Goal: Use online tool/utility: Utilize a website feature to perform a specific function

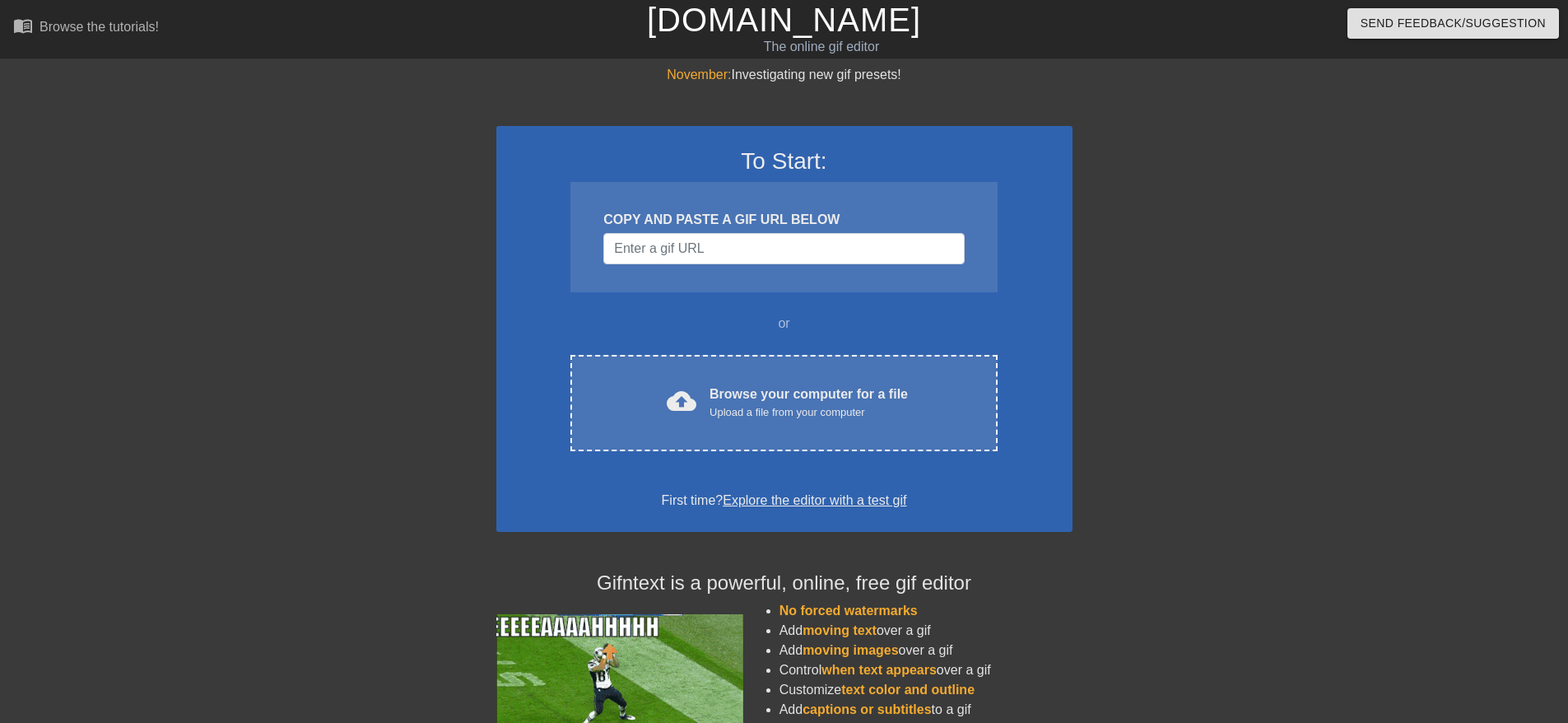
click at [631, 266] on div "COPY AND PASTE A GIF URL BELOW" at bounding box center [783, 237] width 426 height 111
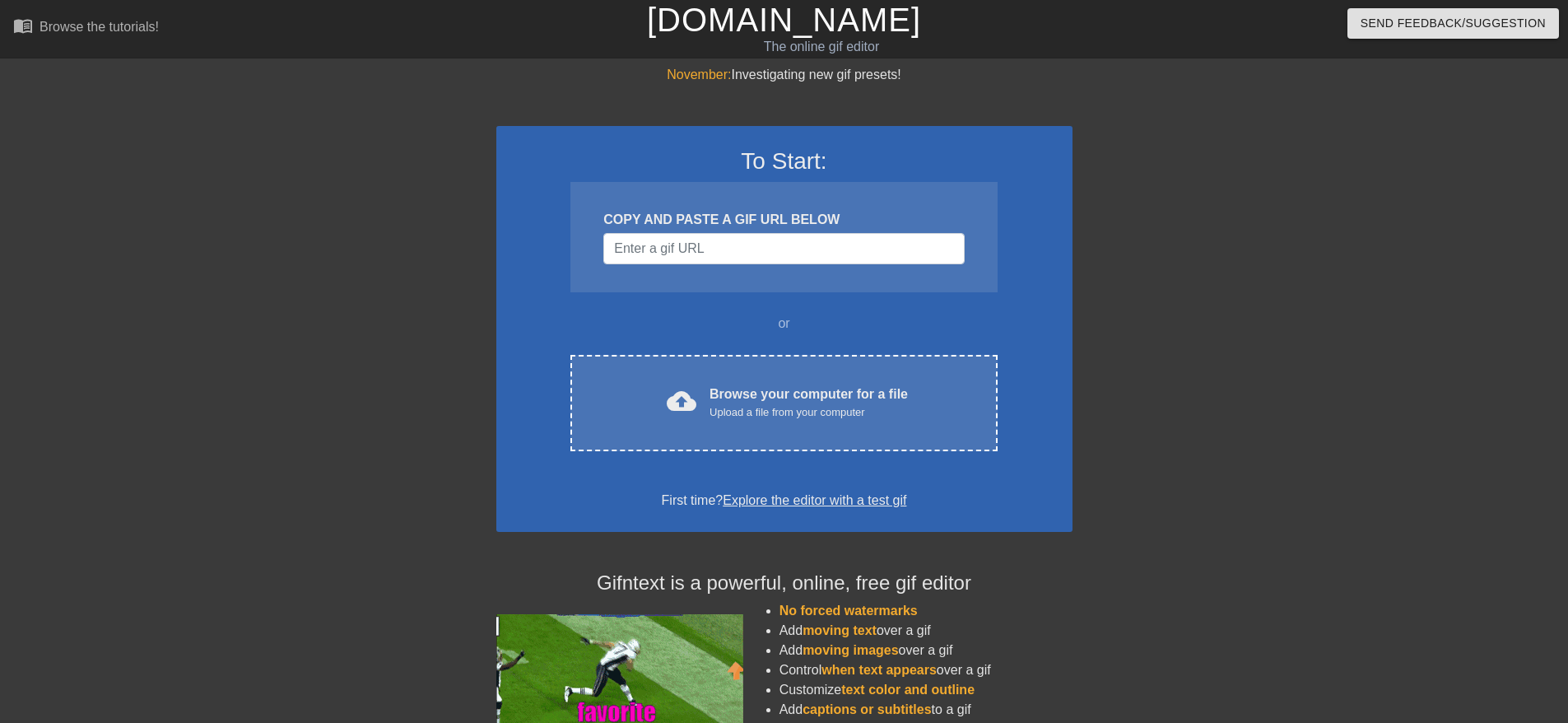
click at [631, 266] on div "COPY AND PASTE A GIF URL BELOW" at bounding box center [783, 237] width 426 height 111
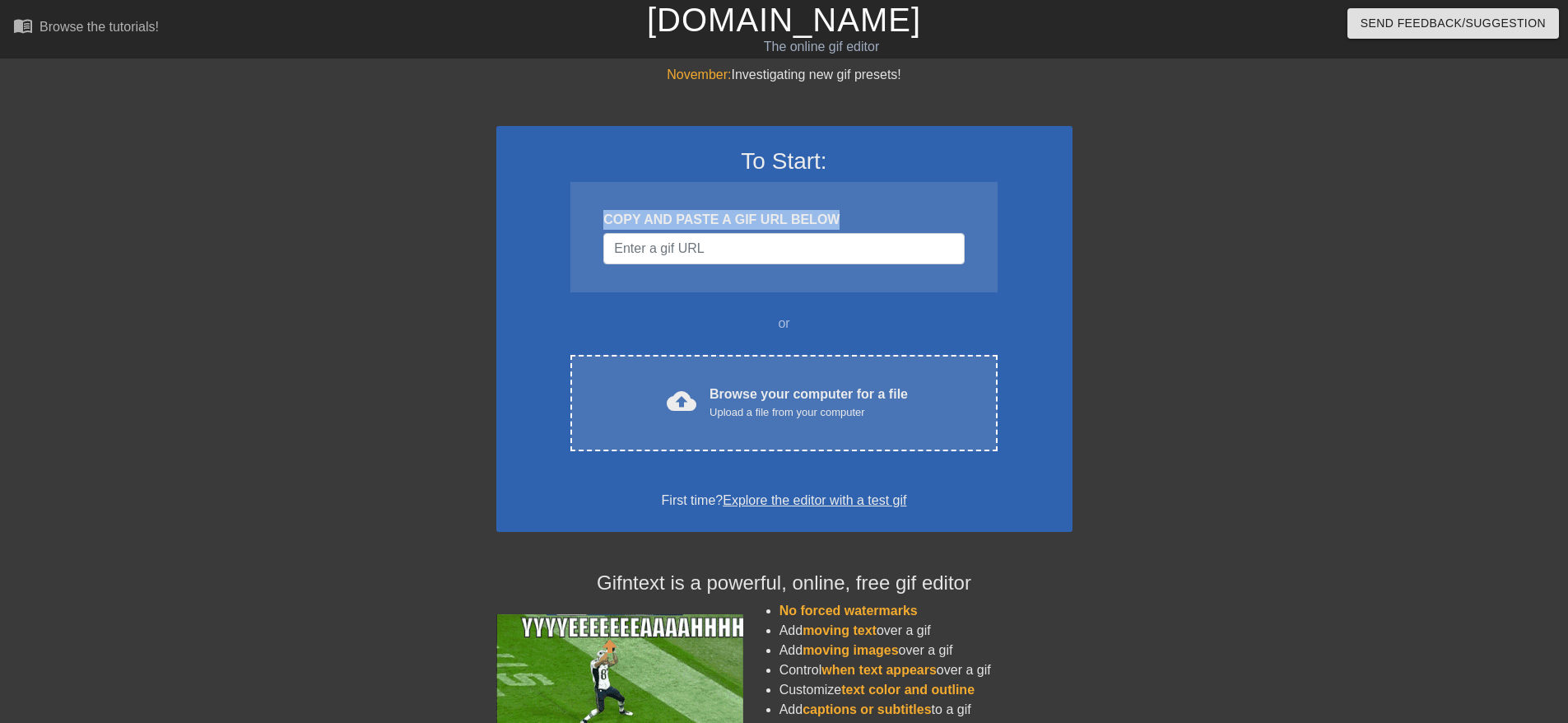
click at [631, 266] on div "COPY AND PASTE A GIF URL BELOW" at bounding box center [783, 237] width 426 height 111
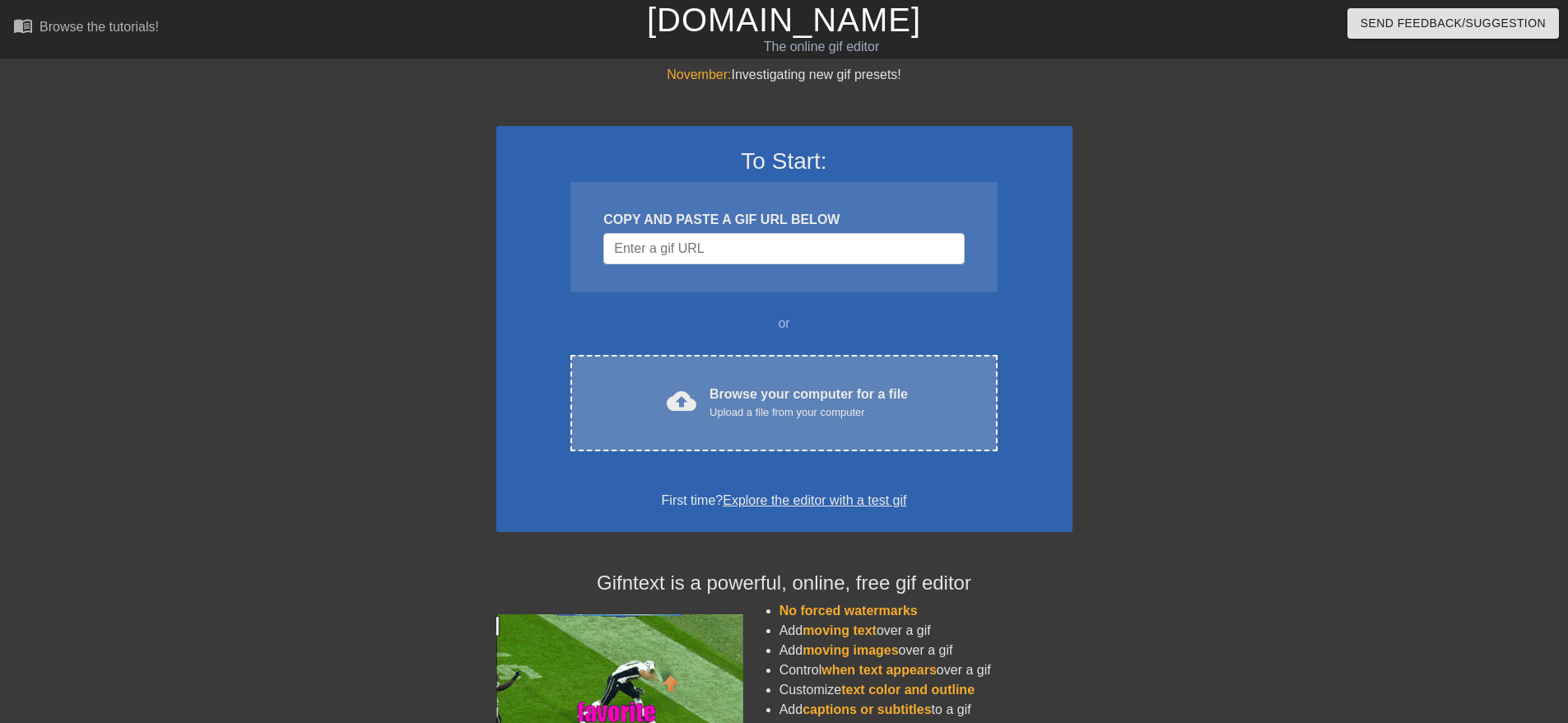
click at [731, 390] on div "Browse your computer for a file Upload a file from your computer" at bounding box center [809, 402] width 198 height 36
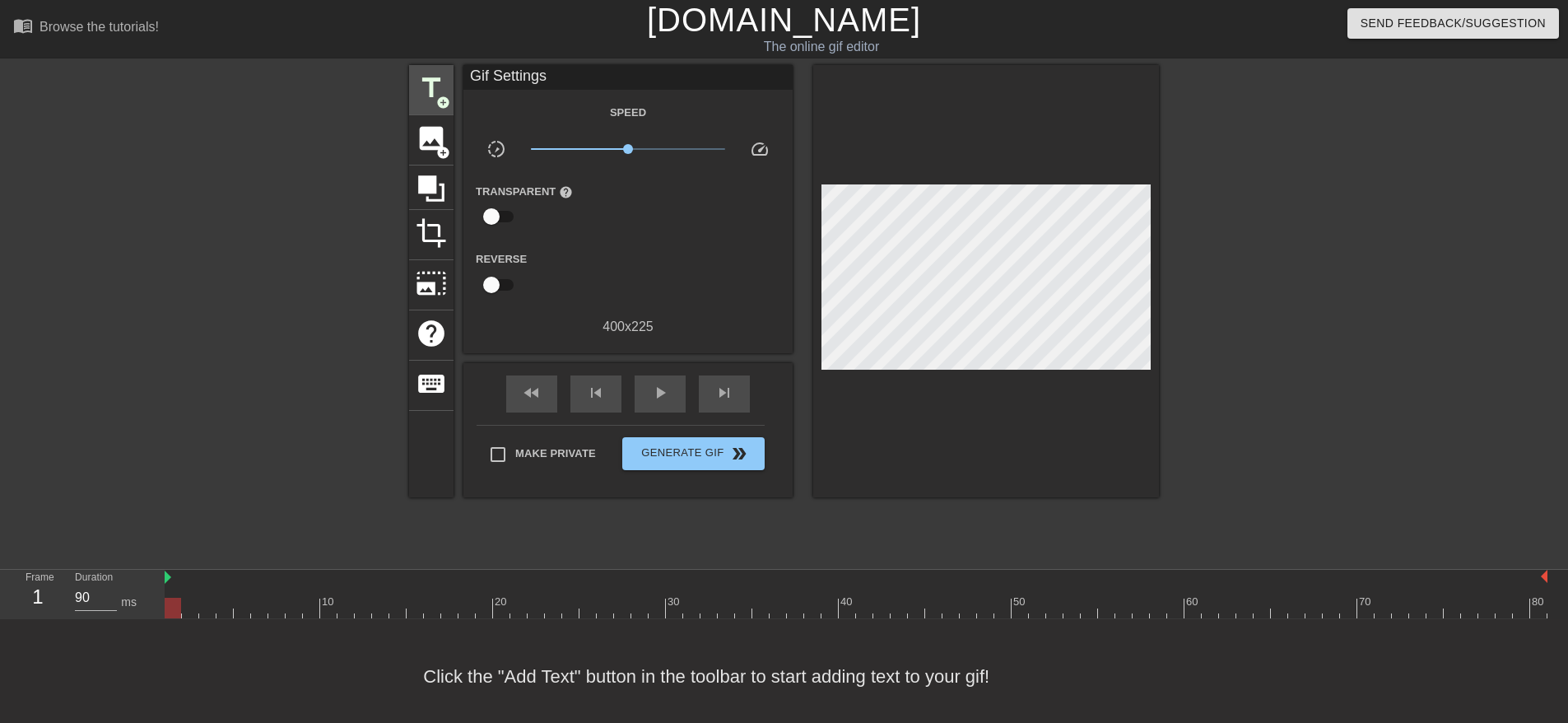
click at [425, 105] on div "title add_circle" at bounding box center [431, 90] width 45 height 51
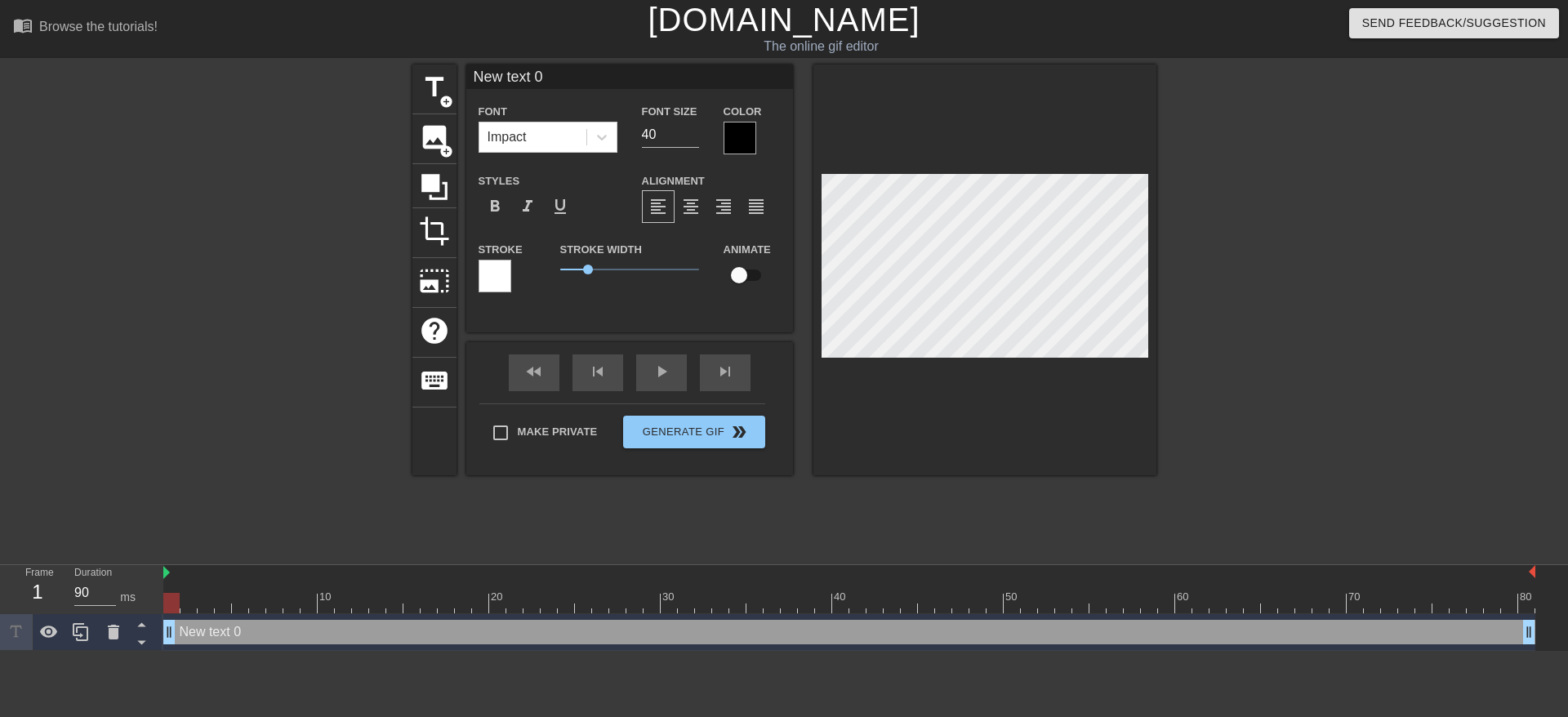
scroll to position [3, 4]
type input "B"
type textarea "B"
type input "Br"
type textarea "Br"
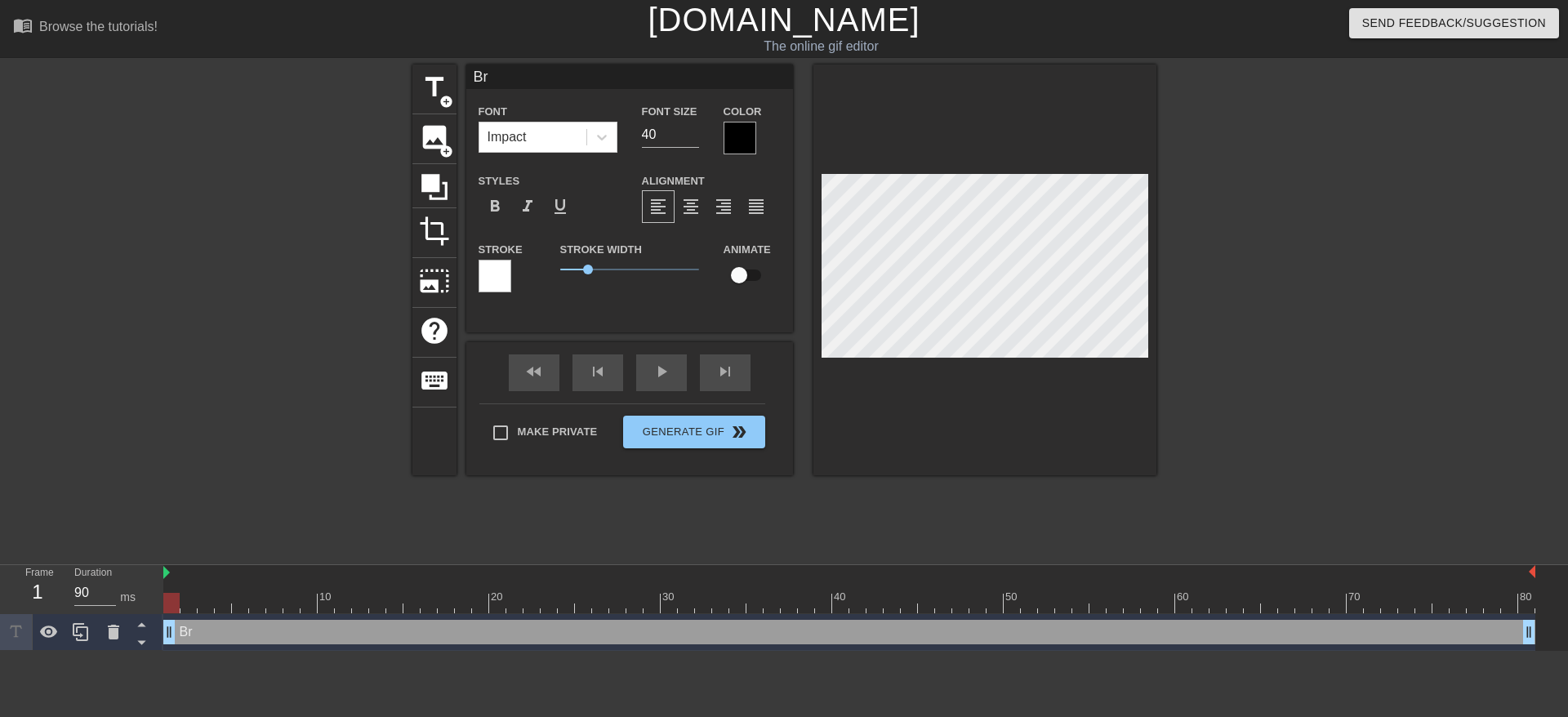
type input "Bri"
type textarea "Bri"
type input "Bria"
type textarea "Bria"
type input "[PERSON_NAME]"
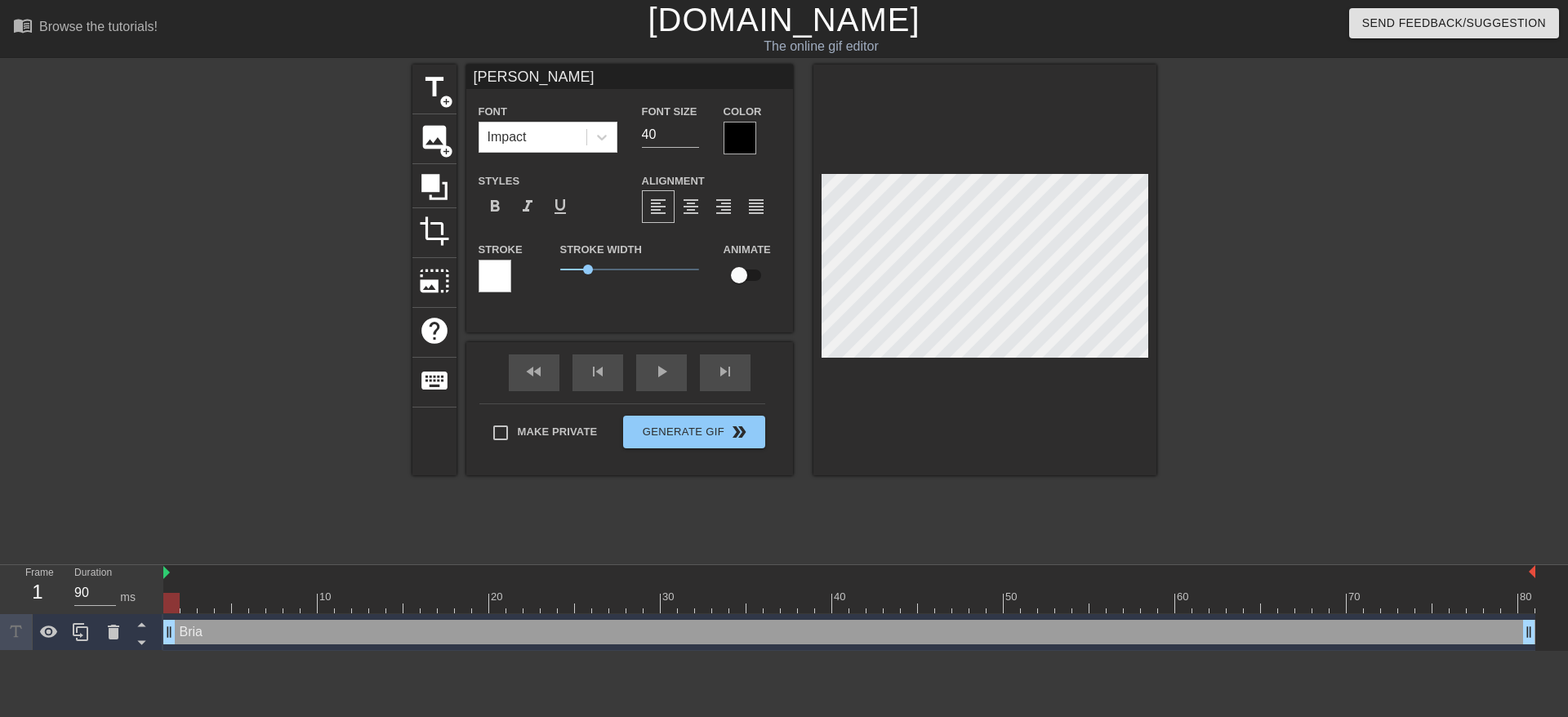
type textarea "[PERSON_NAME]"
type input "[PERSON_NAME]"
type textarea "[PERSON_NAME]"
type input "[PERSON_NAME]"
type textarea "[PERSON_NAME]"
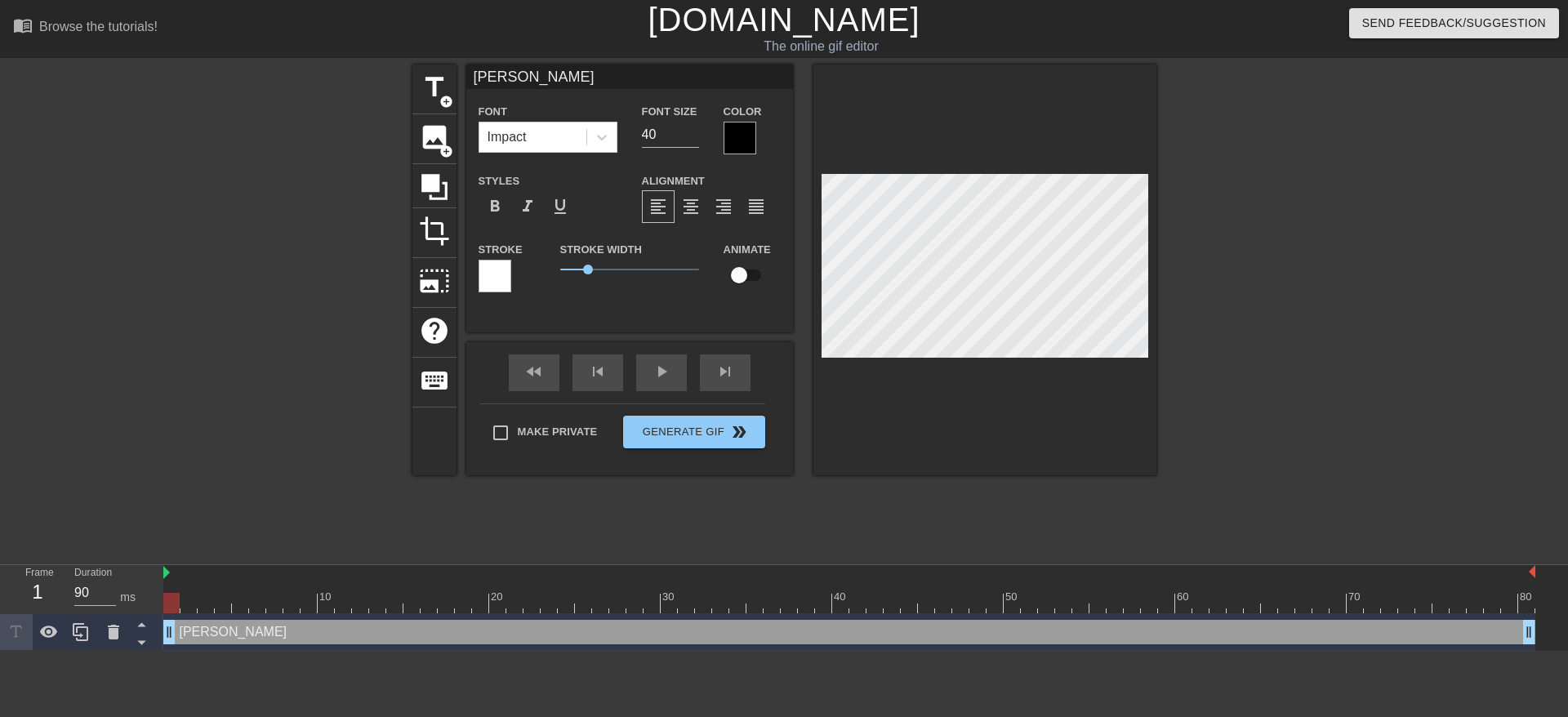
type input "[PERSON_NAME]"
type textarea "[PERSON_NAME]"
type input "[PERSON_NAME]"
type textarea "[PERSON_NAME]"
type input "[PERSON_NAME]"
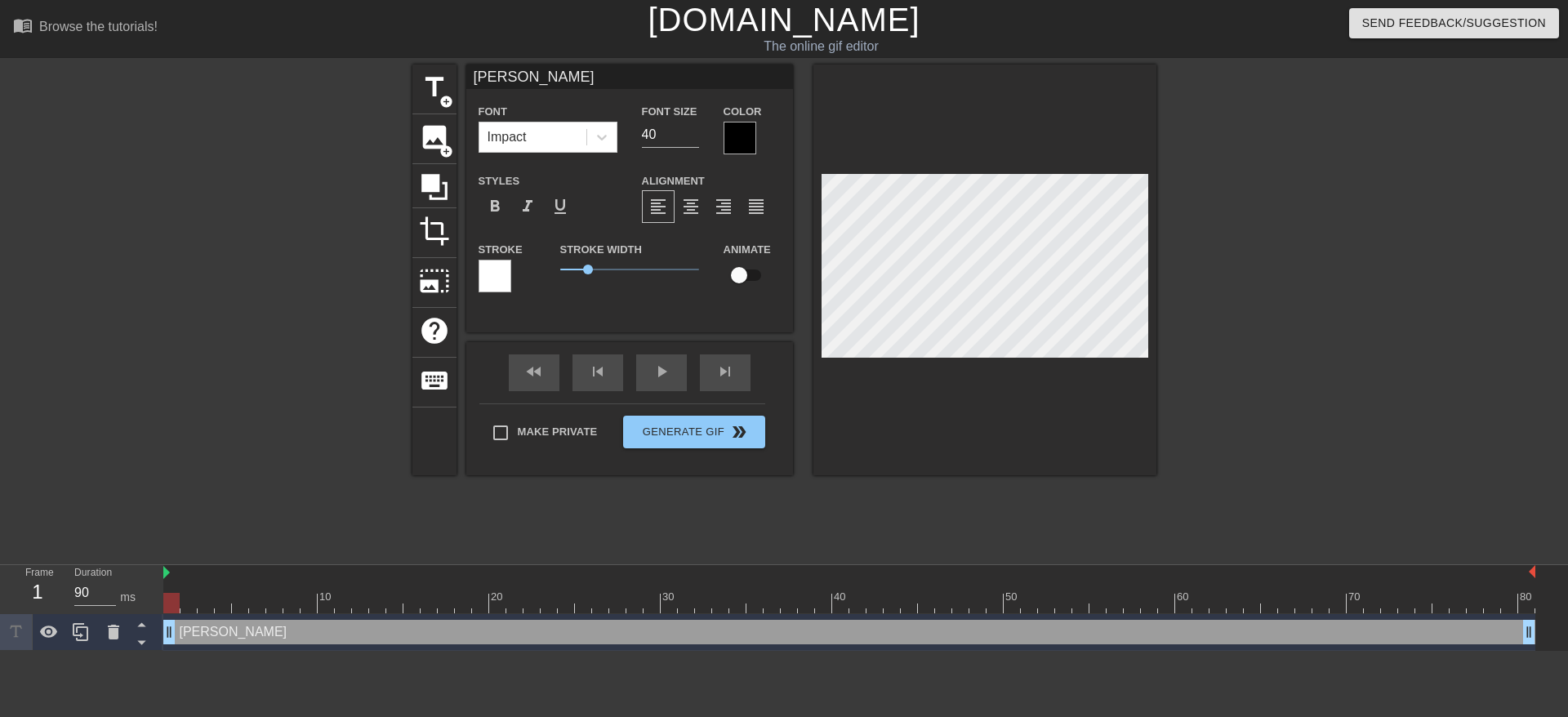
type textarea "[PERSON_NAME]"
type input "[PERSON_NAME]"
type textarea "[PERSON_NAME]"
type input "[PERSON_NAME]"
type textarea "[PERSON_NAME]"
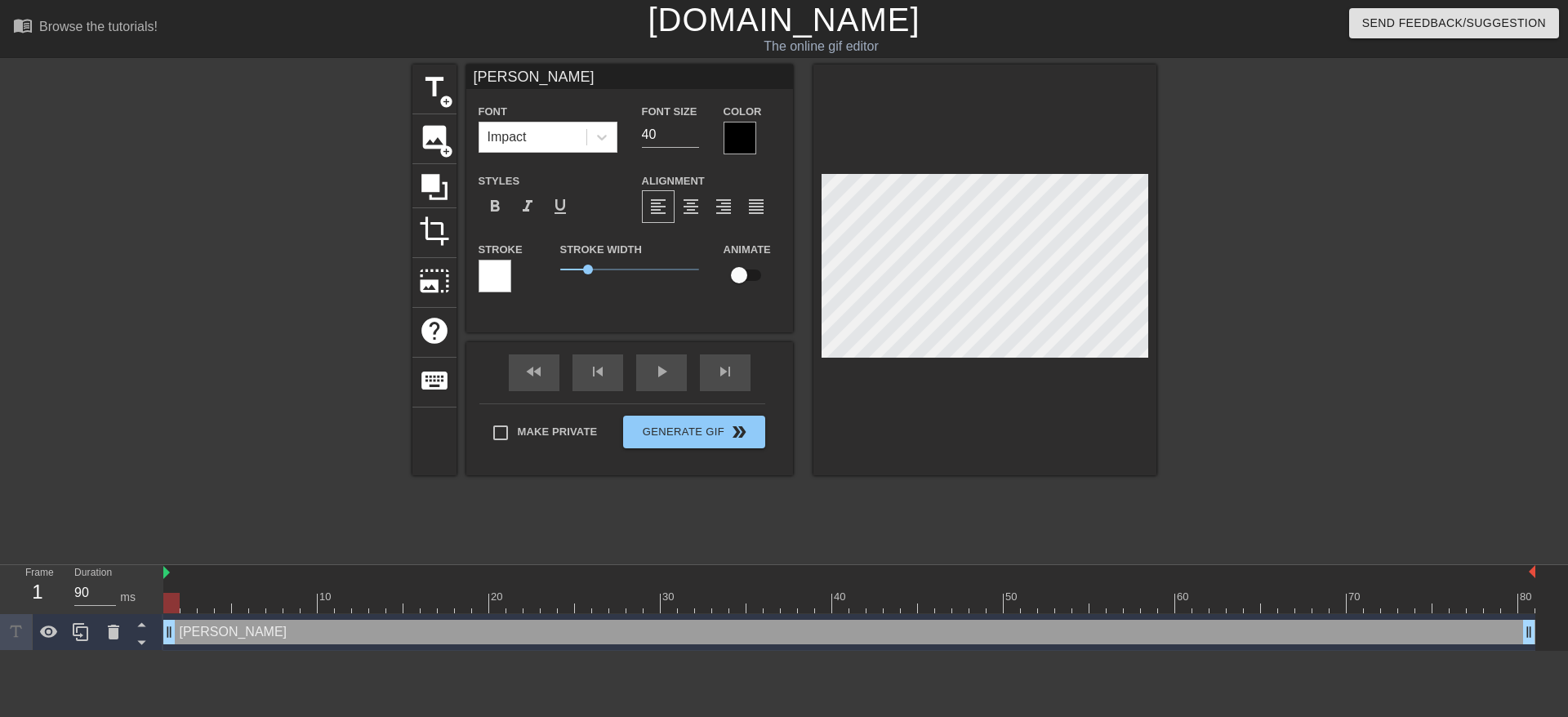
type input "[PERSON_NAME]"
type textarea "[PERSON_NAME]"
type input "[PERSON_NAME]"
type textarea "[PERSON_NAME]"
type input "[PERSON_NAME]"
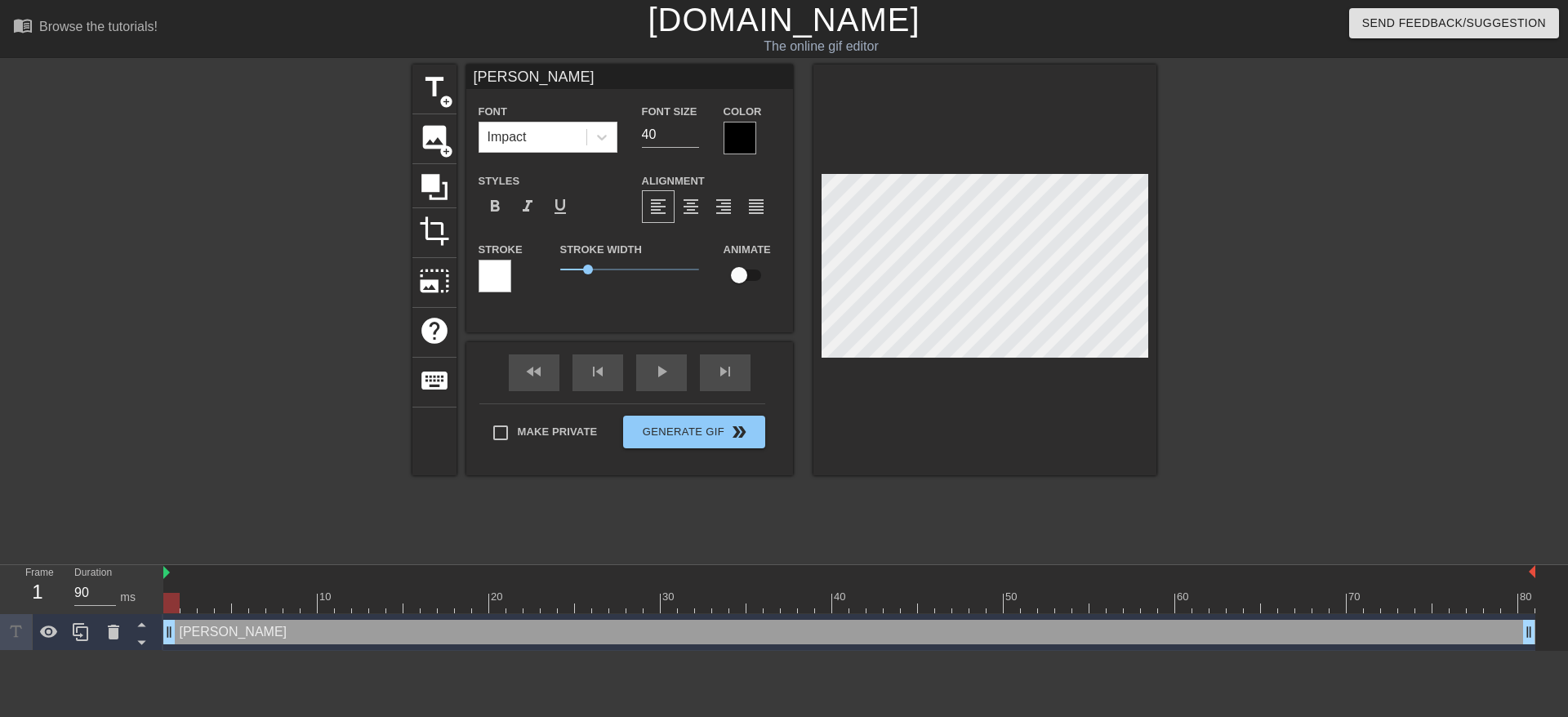
type textarea "[PERSON_NAME]"
type input "[PERSON_NAME]"
type textarea "[PERSON_NAME]"
type input "[PERSON_NAME]"
type textarea "[PERSON_NAME]"
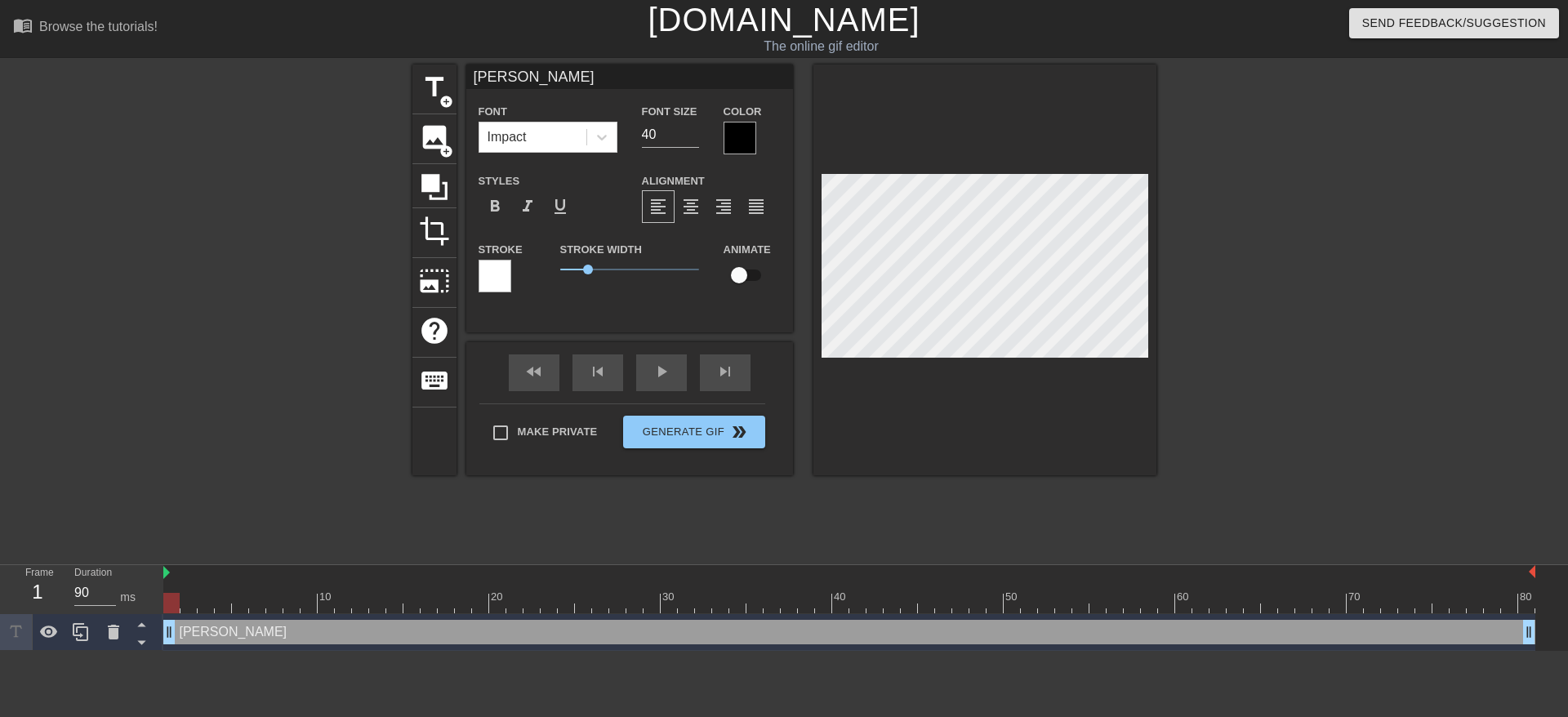
type input "[PERSON_NAME]"
type textarea "[PERSON_NAME]"
type input "[PERSON_NAME] m"
type textarea "[PERSON_NAME] m"
type input "[PERSON_NAME]"
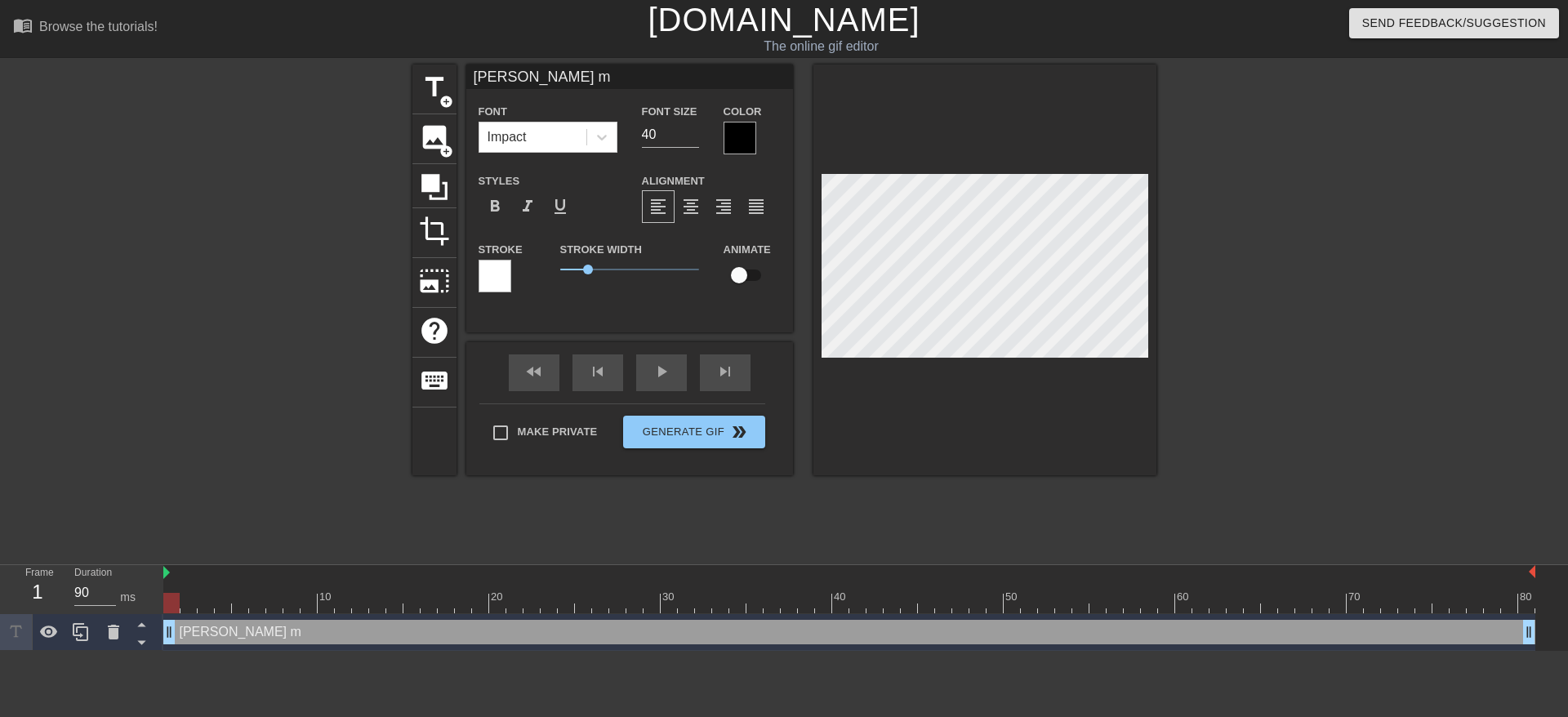
type textarea "[PERSON_NAME]"
type input "[PERSON_NAME]"
type textarea "[PERSON_NAME]"
type input "[PERSON_NAME]"
type textarea "[PERSON_NAME]"
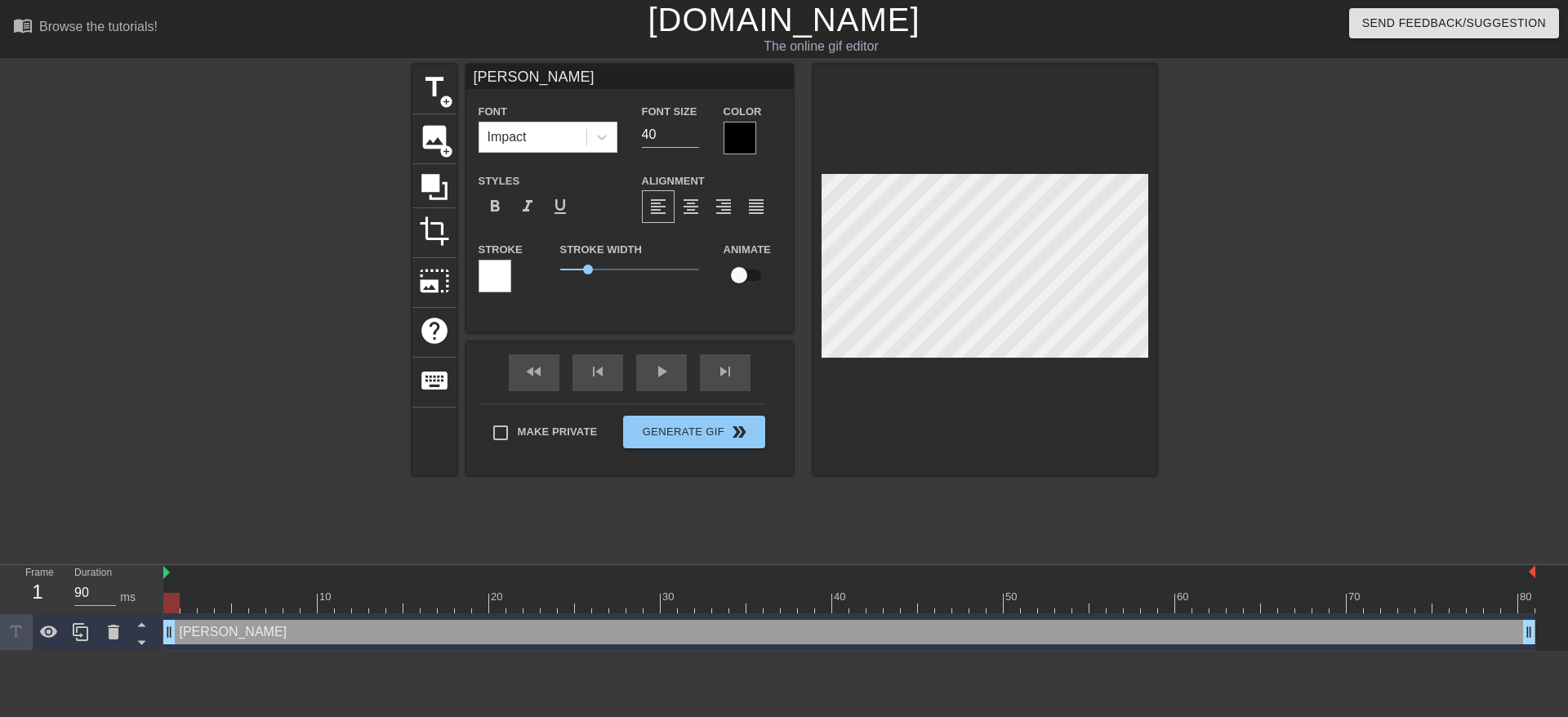
type input "[PERSON_NAME] [PERSON_NAME]"
type textarea "[PERSON_NAME] [PERSON_NAME]"
type input "[PERSON_NAME] [DATE]"
type textarea "[PERSON_NAME] [DATE]"
type input "[PERSON_NAME] [DATE]"
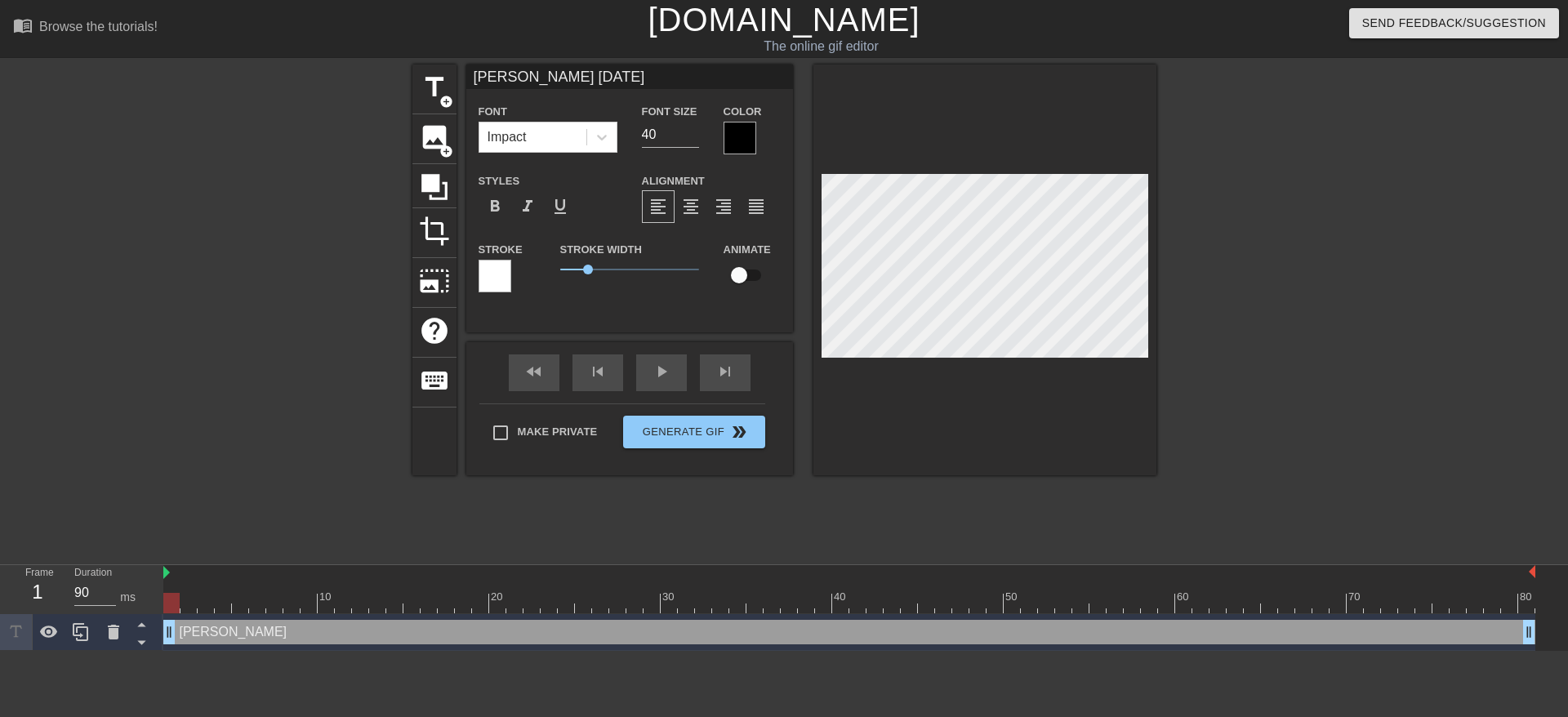
type textarea "[PERSON_NAME] [DATE]"
type input "[PERSON_NAME] [DATE] i"
type textarea "[PERSON_NAME] [DATE] is"
type input "[PERSON_NAME] [DATE] is"
type textarea "[PERSON_NAME] [DATE] is"
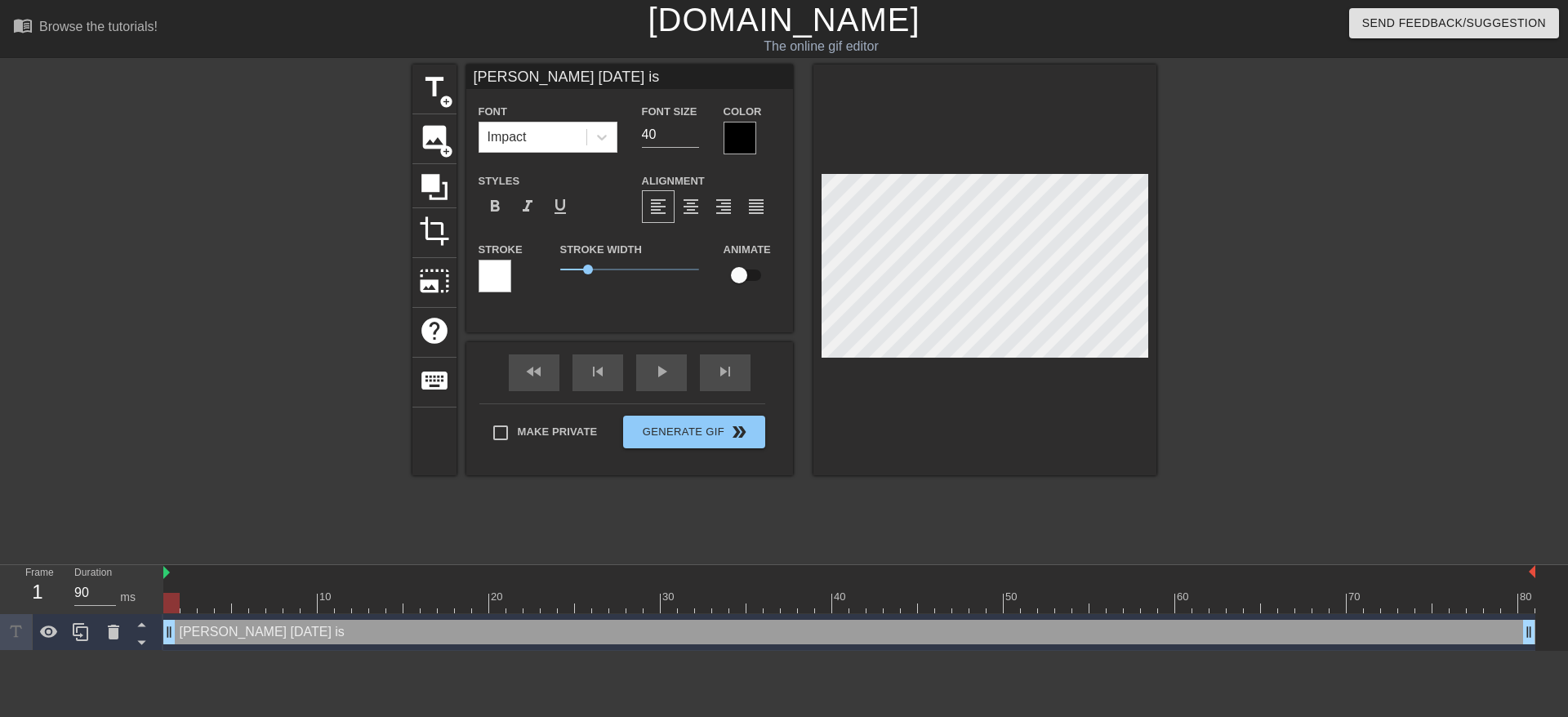
type input "[PERSON_NAME] [DATE] is o"
type textarea "[PERSON_NAME] [DATE] is o"
type input "[PERSON_NAME] [DATE] is ov"
type textarea "[PERSON_NAME] [DATE] is ove"
type input "[PERSON_NAME] [DATE] is over"
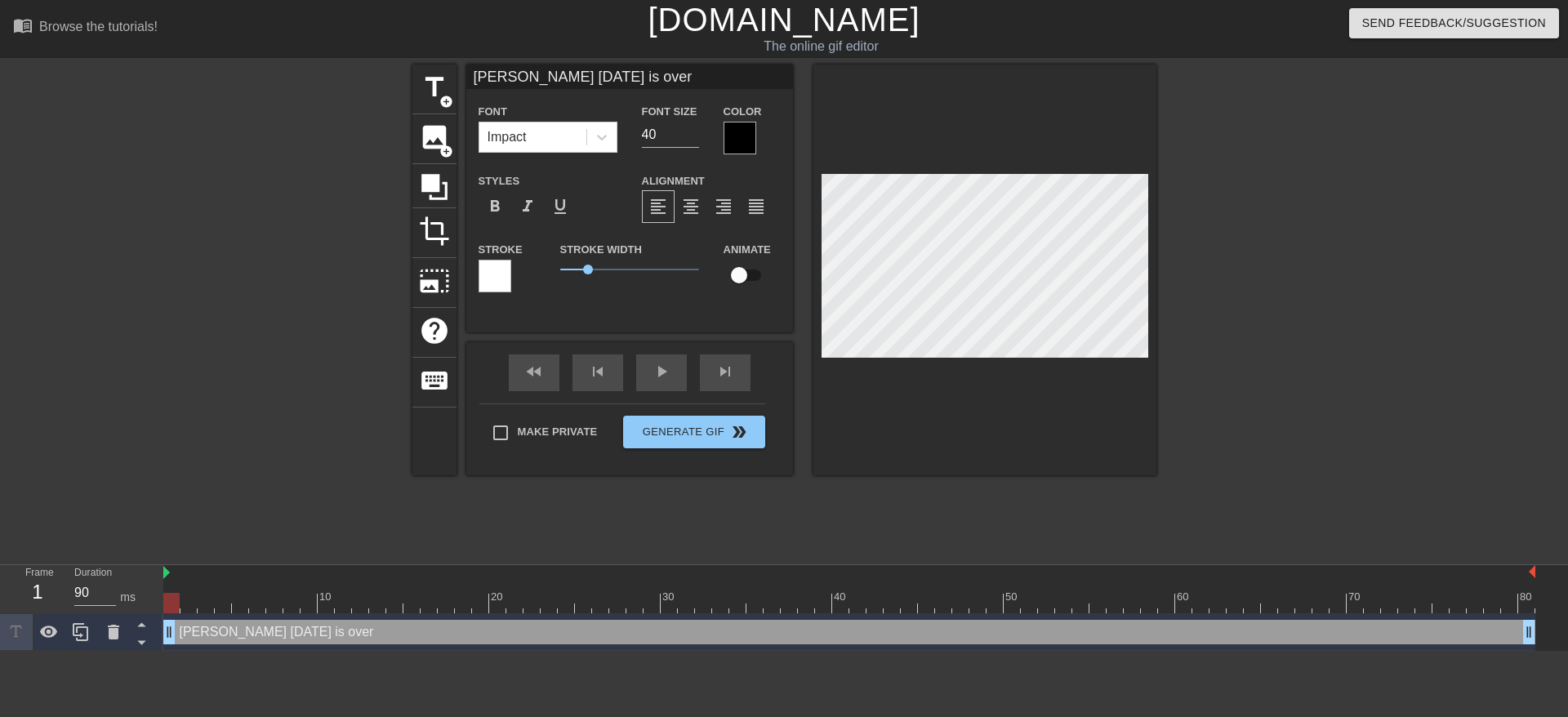
scroll to position [3, 10]
type textarea "[PERSON_NAME] [DATE] is over"
drag, startPoint x: 627, startPoint y: 134, endPoint x: 648, endPoint y: 131, distance: 21.2
click at [637, 133] on div "Font Impact Font Size 40 Color" at bounding box center [629, 127] width 327 height 53
click at [650, 131] on input "40" at bounding box center [670, 134] width 57 height 26
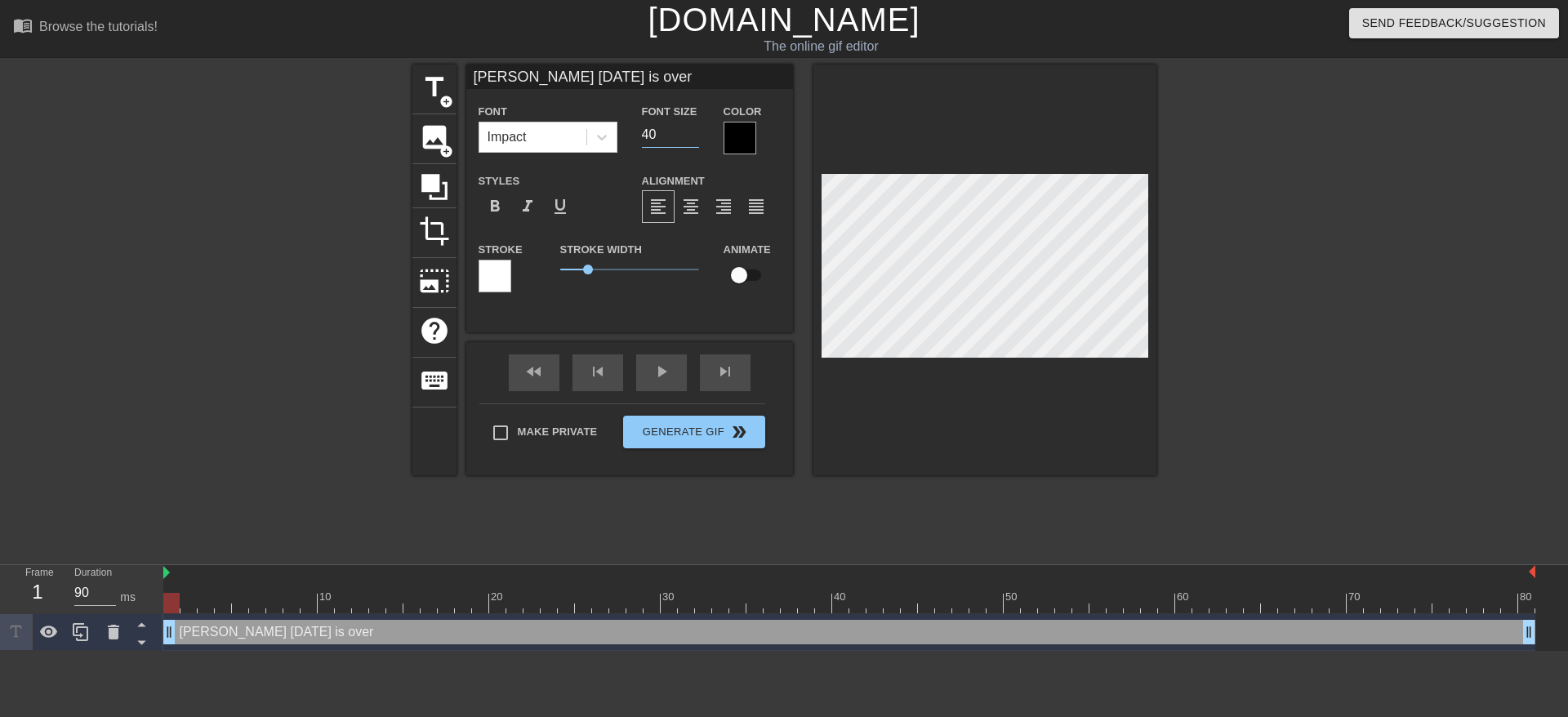
click at [650, 131] on input "40" at bounding box center [670, 134] width 57 height 26
click at [693, 137] on input "39" at bounding box center [670, 134] width 57 height 26
click at [693, 137] on input "38" at bounding box center [670, 134] width 57 height 26
type input "37"
click at [693, 137] on input "37" at bounding box center [670, 134] width 57 height 26
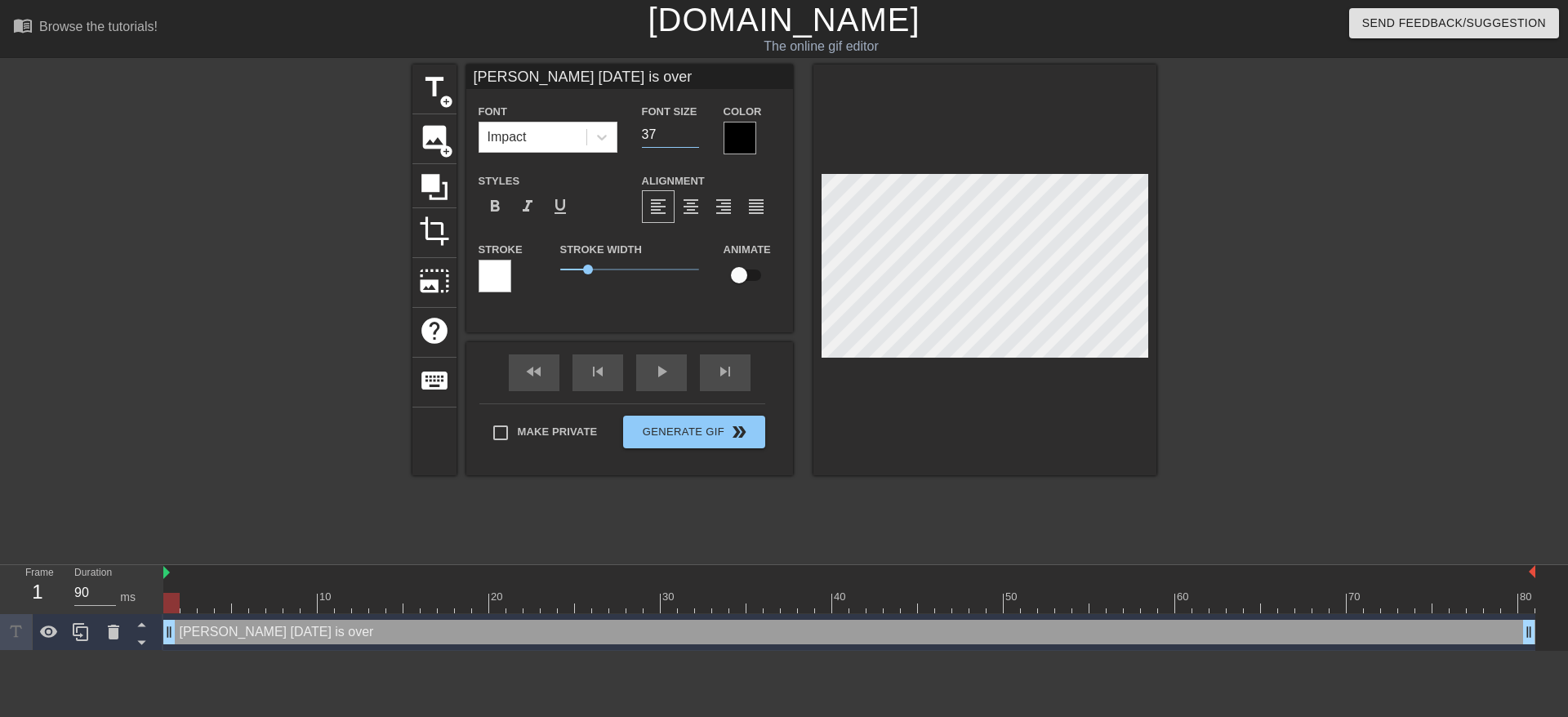
click at [736, 139] on div at bounding box center [740, 138] width 33 height 33
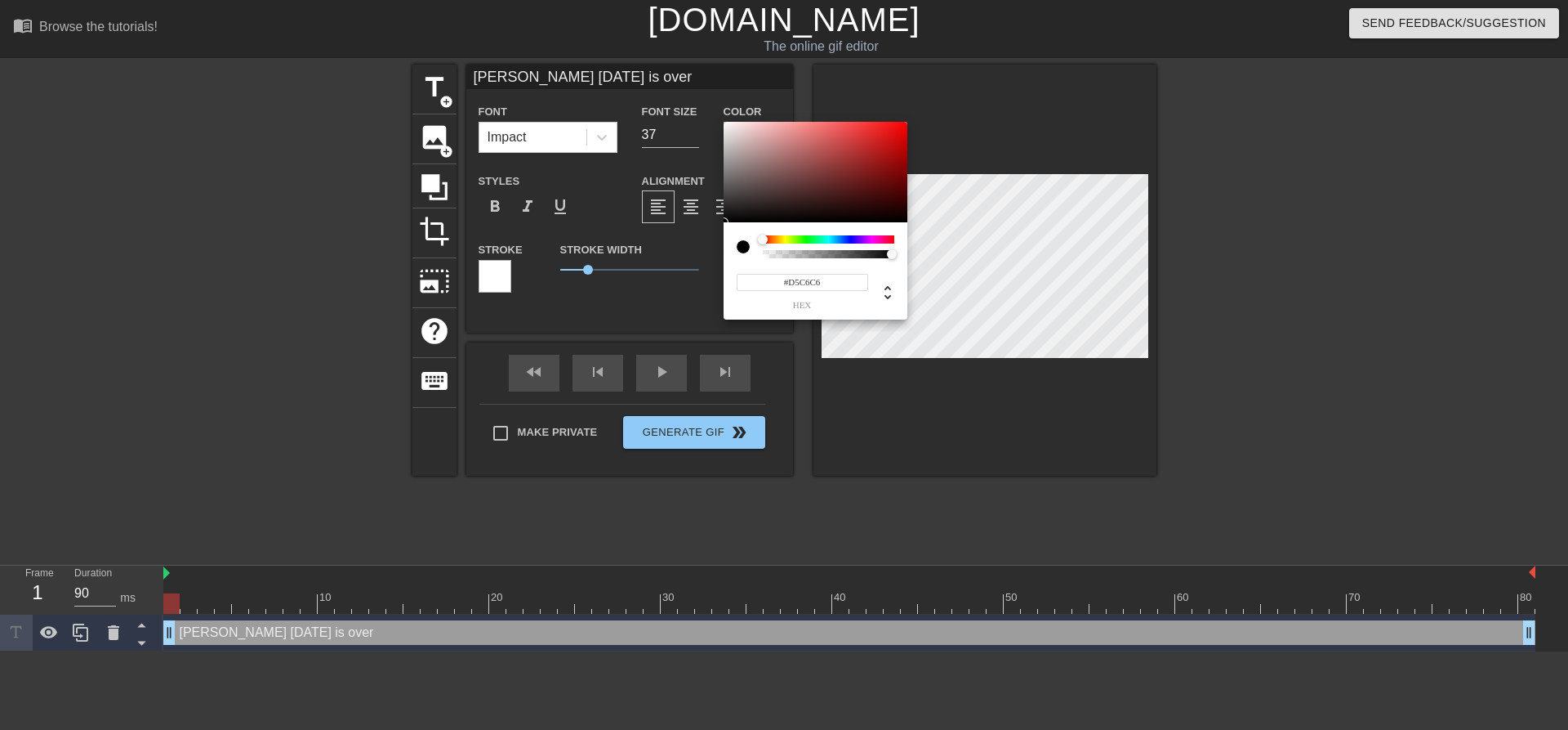
type input "#FFFFFF"
drag, startPoint x: 763, startPoint y: 188, endPoint x: 641, endPoint y: 41, distance: 191.0
click at [641, 41] on div "#FFFFFF hex" at bounding box center [784, 365] width 1568 height 730
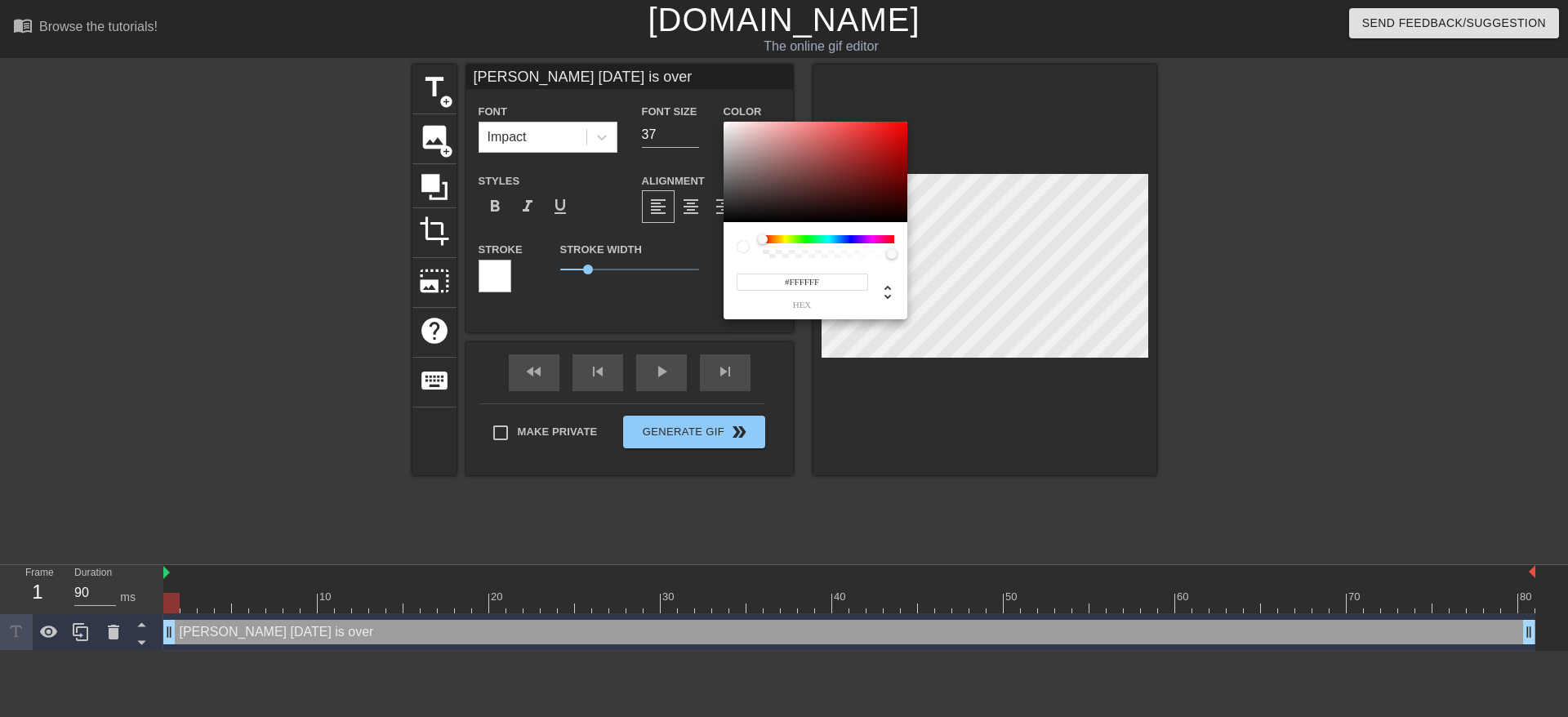
drag, startPoint x: 1262, startPoint y: 346, endPoint x: 1171, endPoint y: 326, distance: 93.2
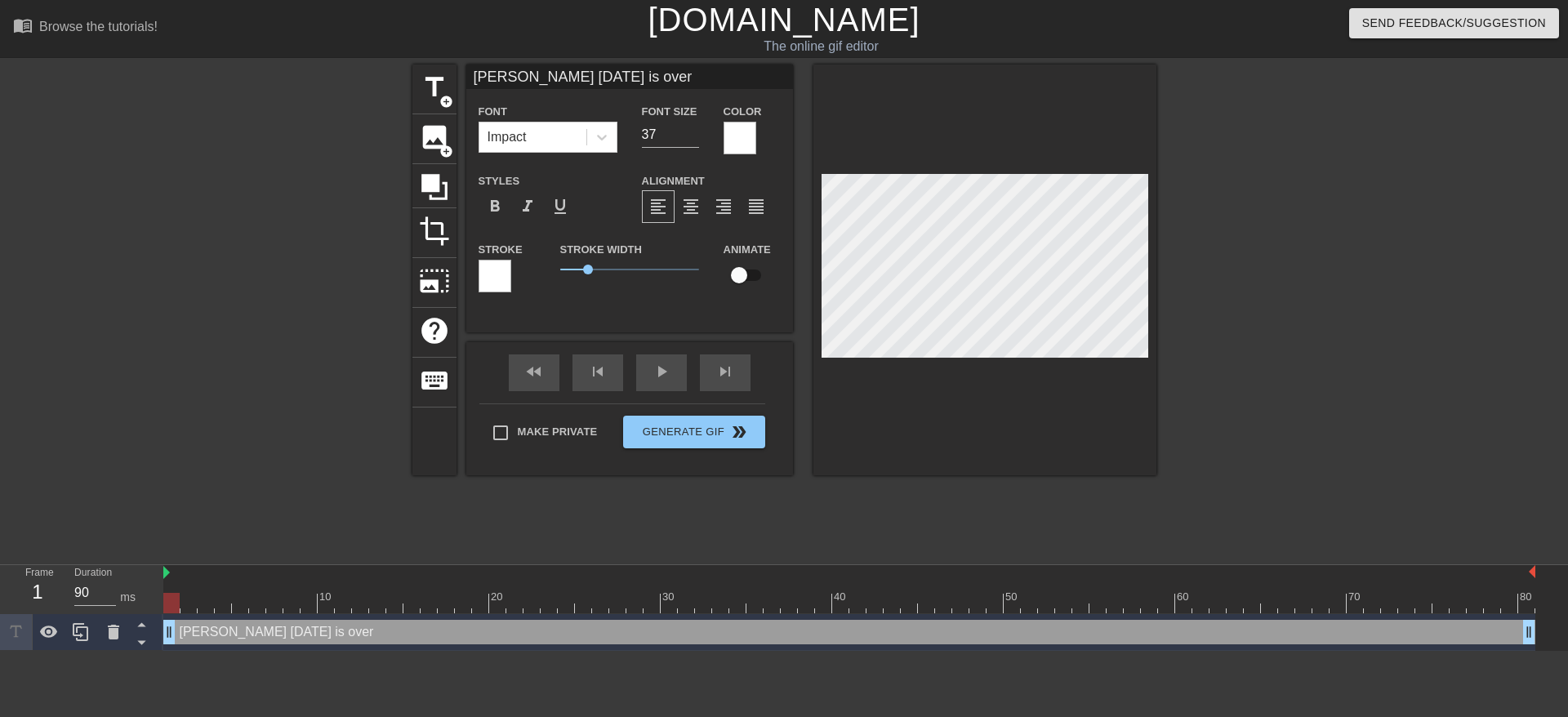
click at [492, 263] on div at bounding box center [495, 276] width 33 height 33
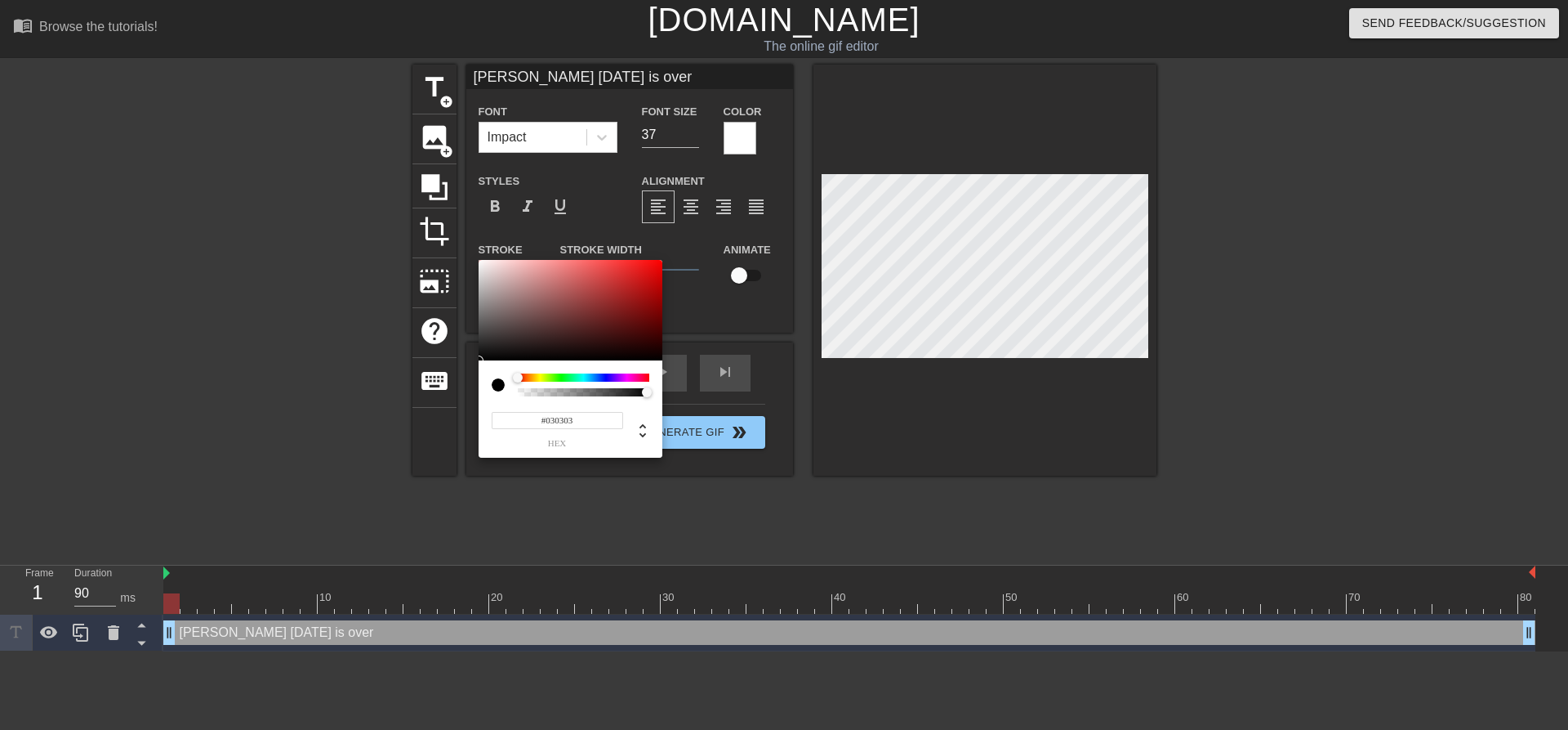
type input "#000000"
drag, startPoint x: 534, startPoint y: 313, endPoint x: 376, endPoint y: 452, distance: 210.4
click at [376, 452] on div "#000000 hex" at bounding box center [784, 365] width 1568 height 730
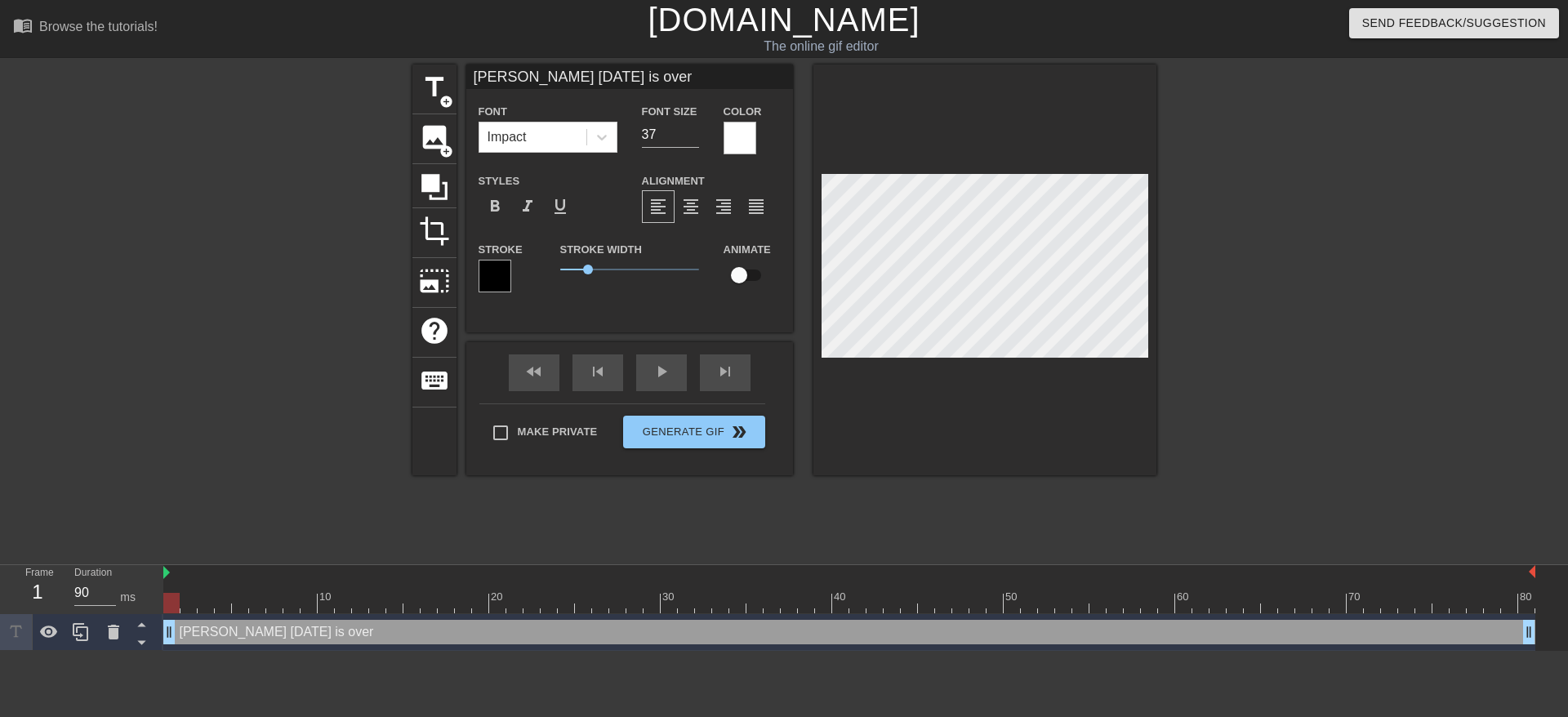
click at [774, 211] on div "format_align_left format_align_center format_align_right format_align_justify" at bounding box center [711, 206] width 139 height 33
click at [761, 212] on span "format_align_justify" at bounding box center [757, 206] width 19 height 19
click at [661, 208] on span "format_align_left" at bounding box center [658, 206] width 19 height 19
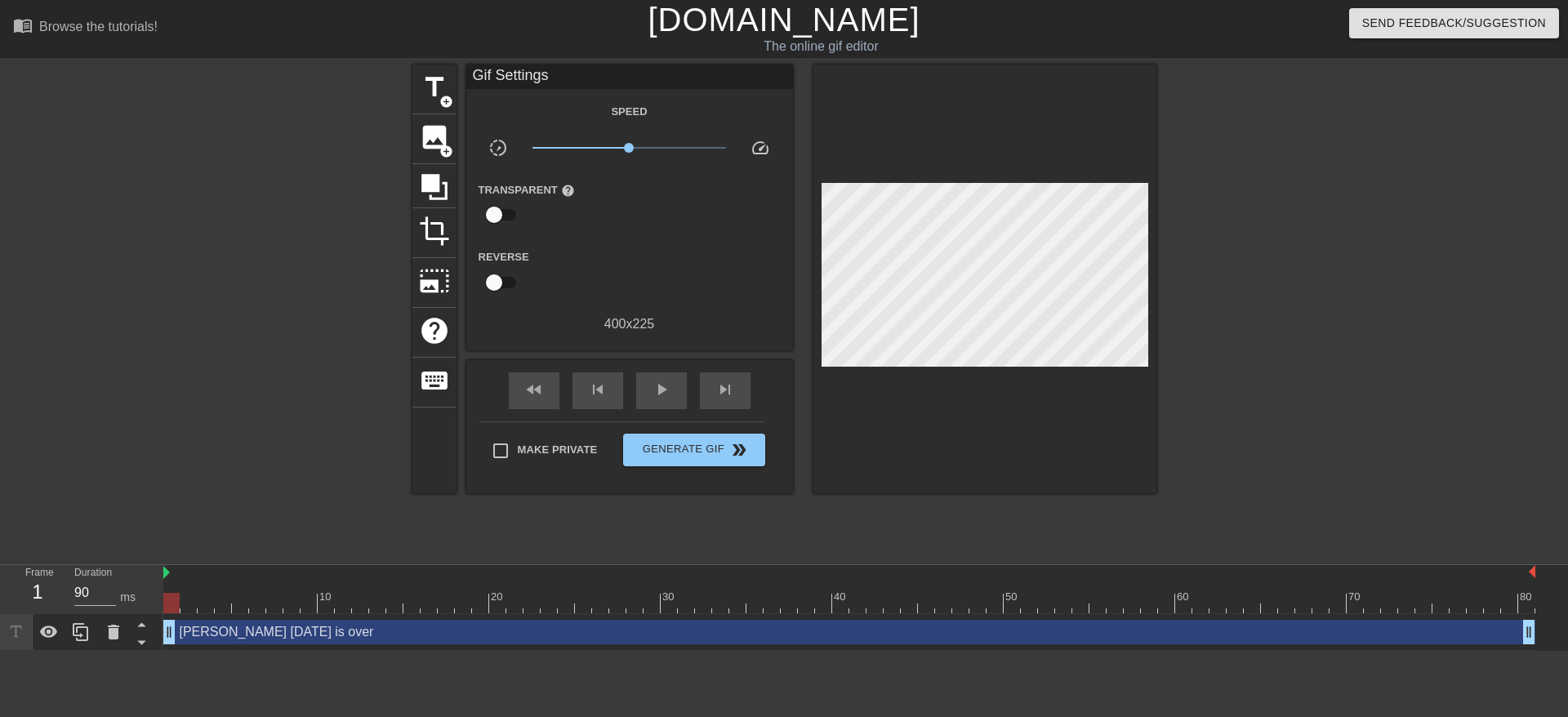
click at [1351, 348] on div at bounding box center [1298, 309] width 245 height 490
click at [704, 445] on span "Generate Gif double_arrow" at bounding box center [693, 450] width 128 height 19
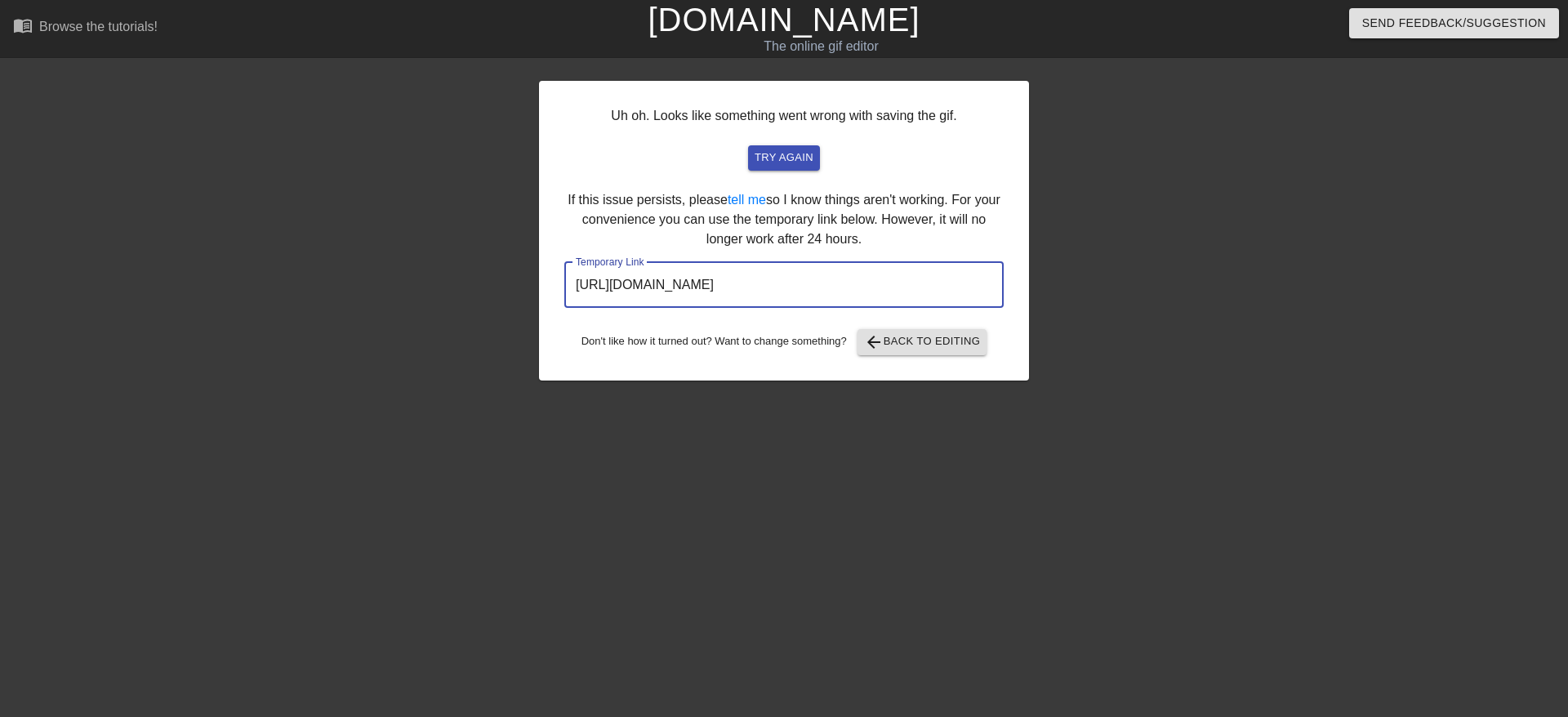
click at [734, 295] on input "[URL][DOMAIN_NAME]" at bounding box center [784, 284] width 439 height 45
